Goal: Navigation & Orientation: Find specific page/section

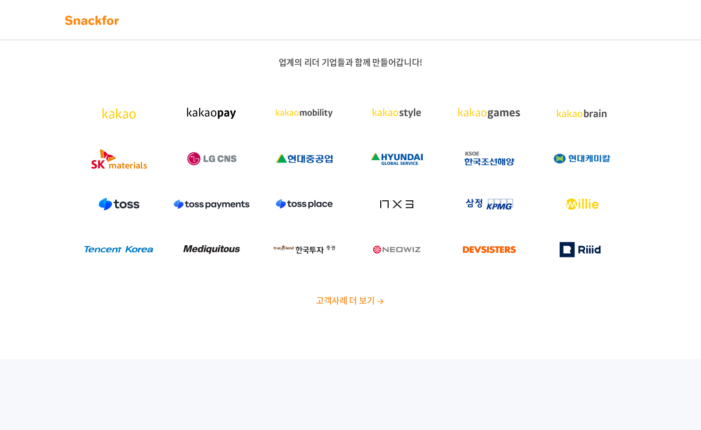
click at [77, 28] on link at bounding box center [91, 19] width 59 height 21
click at [349, 66] on span "업계의 리더 기업들과 함께 만들어갑니다!" at bounding box center [351, 62] width 144 height 13
drag, startPoint x: 550, startPoint y: 25, endPoint x: 614, endPoint y: 23, distance: 63.8
click at [550, 25] on div at bounding box center [350, 19] width 590 height 21
click at [619, 22] on div at bounding box center [350, 19] width 590 height 21
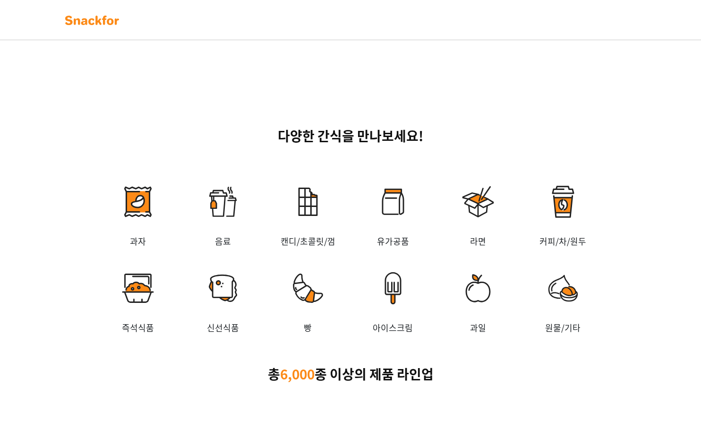
scroll to position [1374, 0]
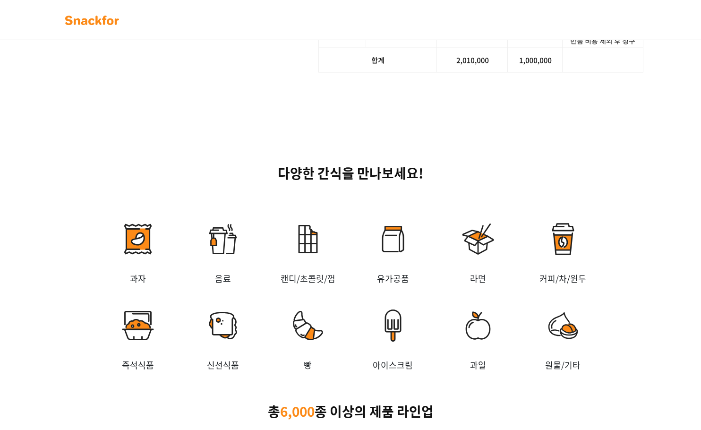
click at [103, 18] on img at bounding box center [91, 20] width 59 height 15
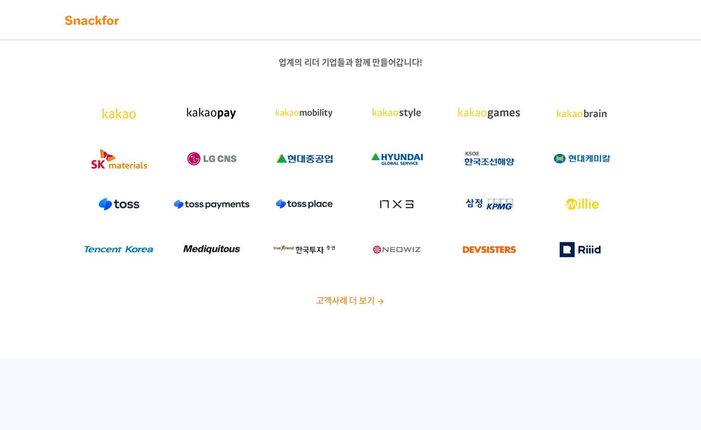
click at [103, 18] on img at bounding box center [91, 20] width 59 height 15
click at [335, 306] on div "업계의 리더 기업들과 함께 만들어갑니다! 고객사례 더 보기" at bounding box center [350, 184] width 701 height 347
click at [336, 301] on span "고객사례 더 보기" at bounding box center [345, 300] width 59 height 13
